Goal: Information Seeking & Learning: Learn about a topic

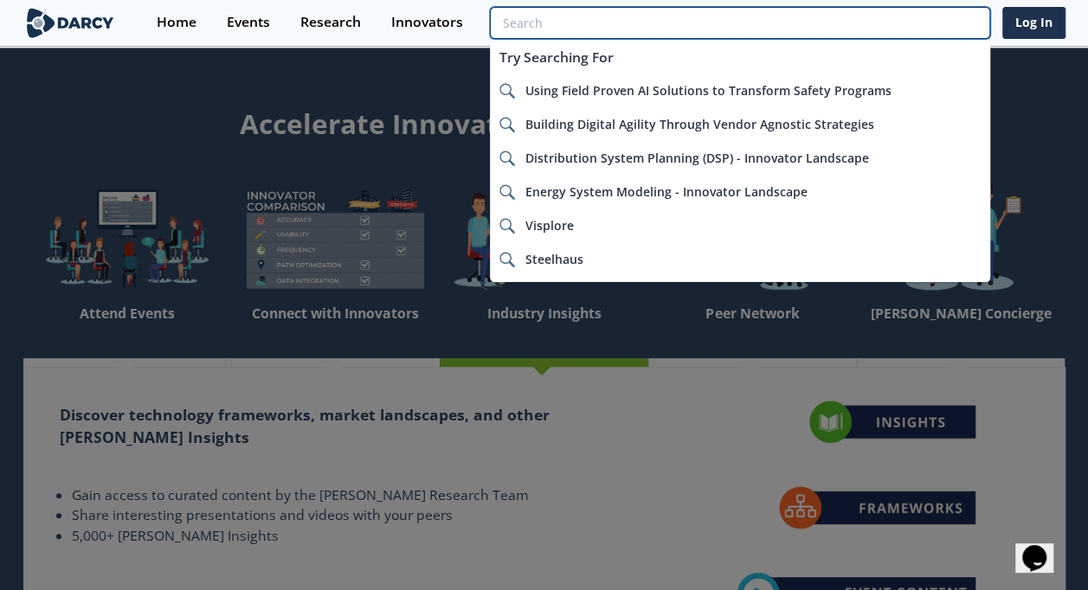
click at [879, 20] on input "search" at bounding box center [739, 23] width 499 height 32
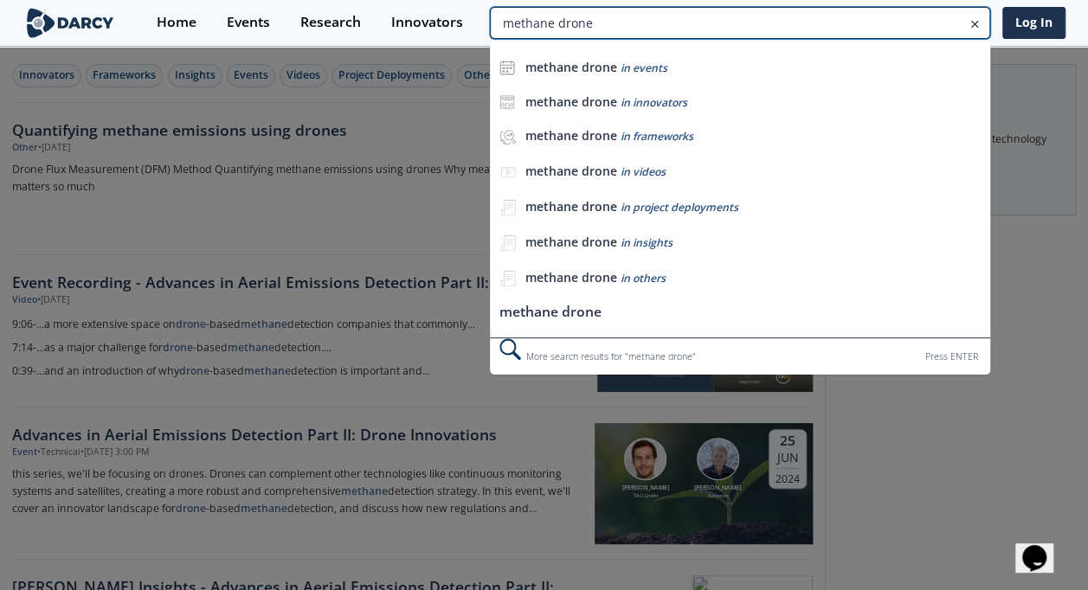
click at [908, 22] on input "methane drone" at bounding box center [739, 23] width 499 height 32
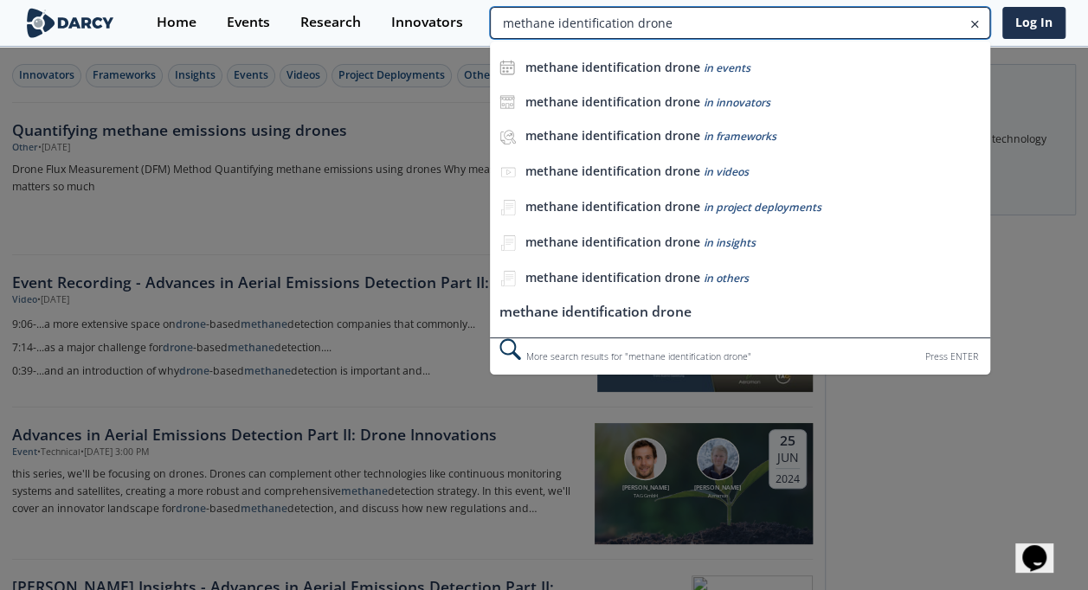
type input "methane identification drone"
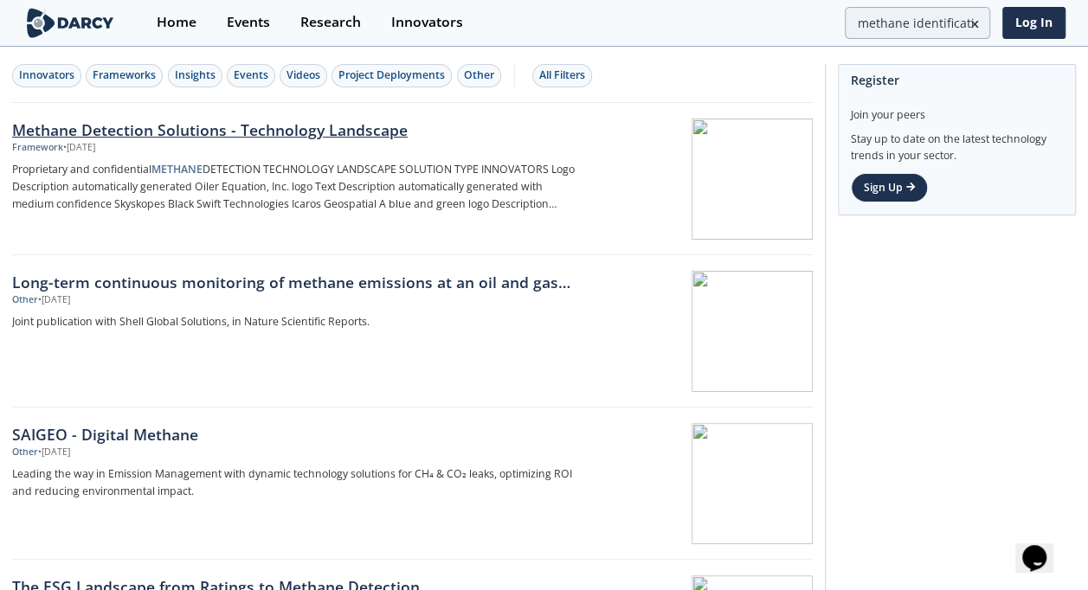
click at [291, 125] on div "Methane Detection Solutions - Technology Landscape" at bounding box center [297, 130] width 570 height 22
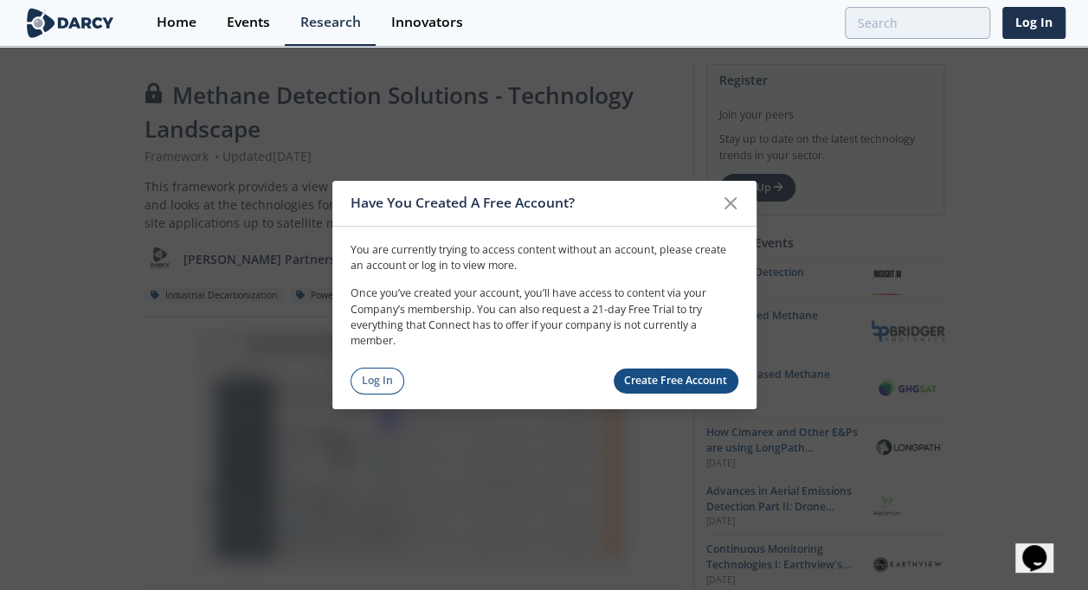
click at [378, 376] on link "Log In" at bounding box center [377, 381] width 55 height 27
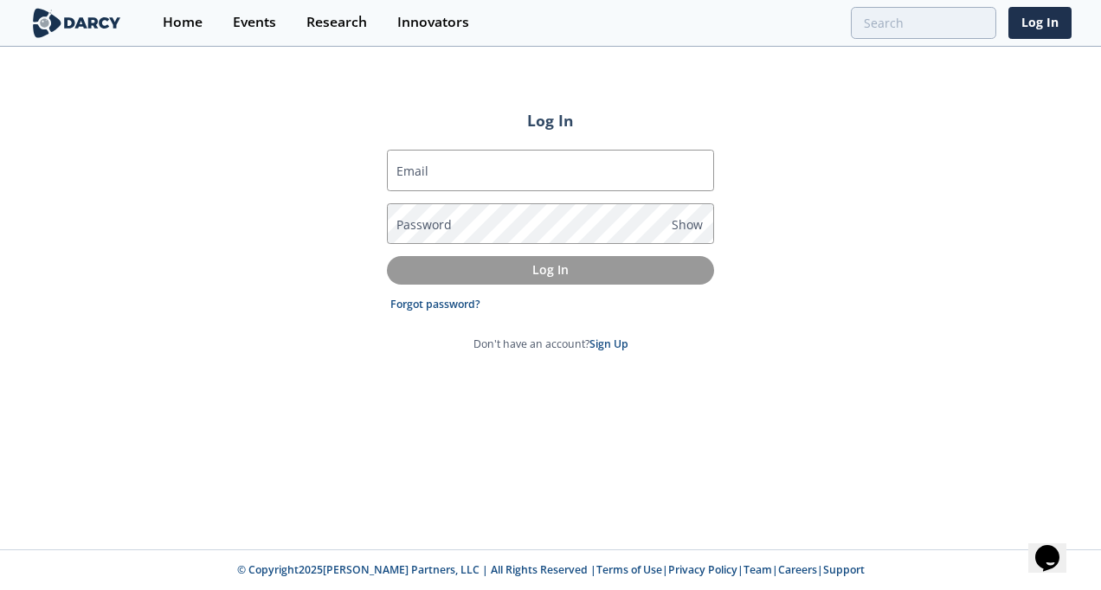
type input "rory.o'keeffe@woodside.com.au"
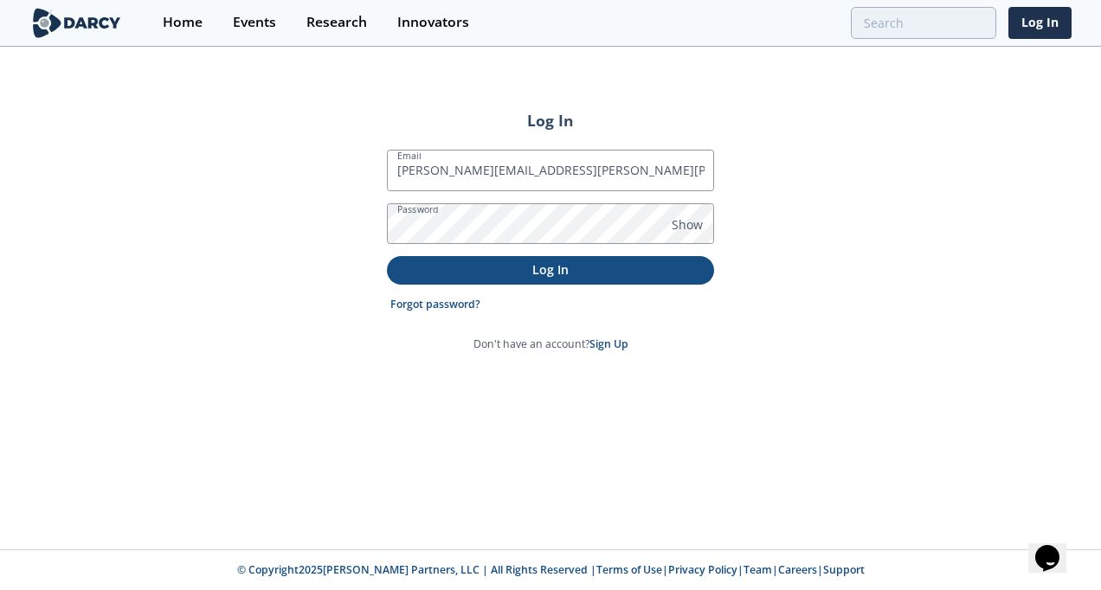
click at [512, 272] on p "Log In" at bounding box center [550, 269] width 303 height 18
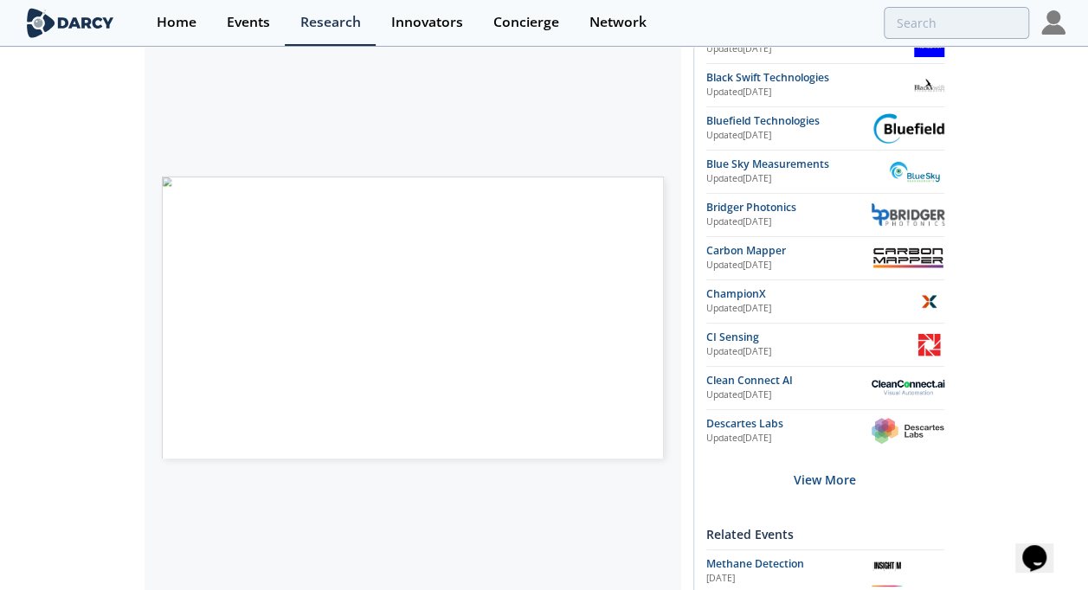
scroll to position [433, 0]
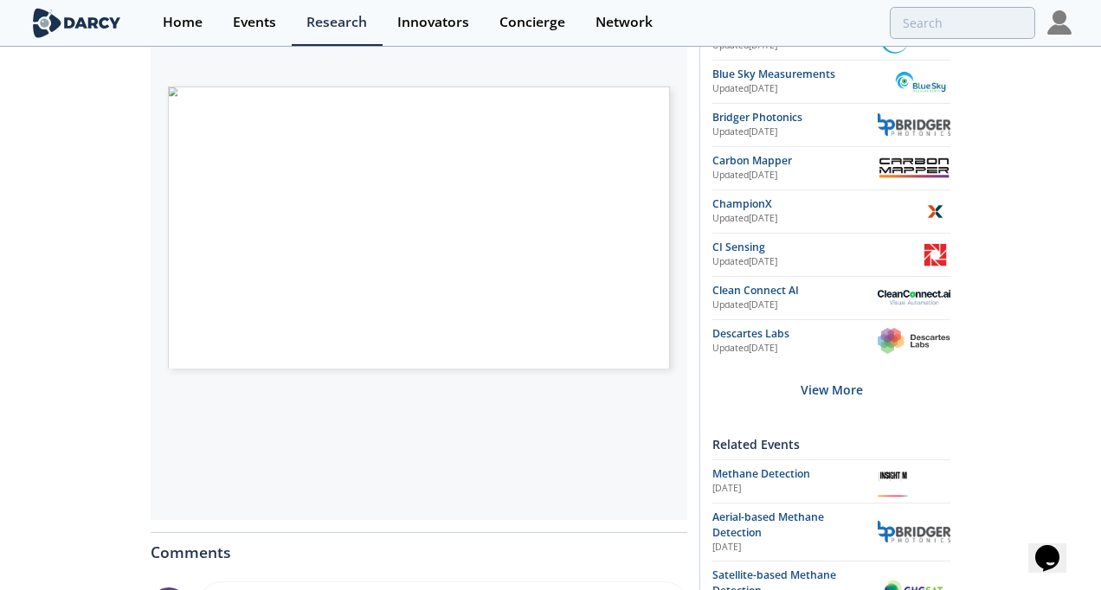
click at [394, 312] on span "Page 1" at bounding box center [701, 463] width 665 height 356
click at [319, 87] on span "Proprietary and confidential METHANE DETECTION TECHNOLOGY LANDSCAPE SOLUTION TY…" at bounding box center [319, 87] width 0 height 0
click at [545, 176] on span "Page 1" at bounding box center [617, 342] width 665 height 356
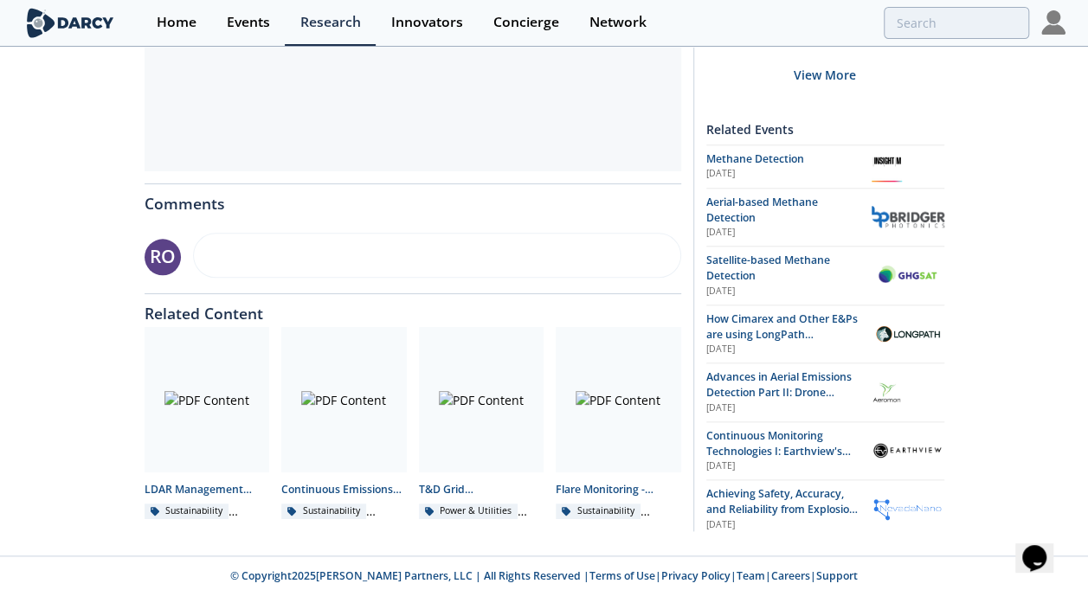
scroll to position [786, 0]
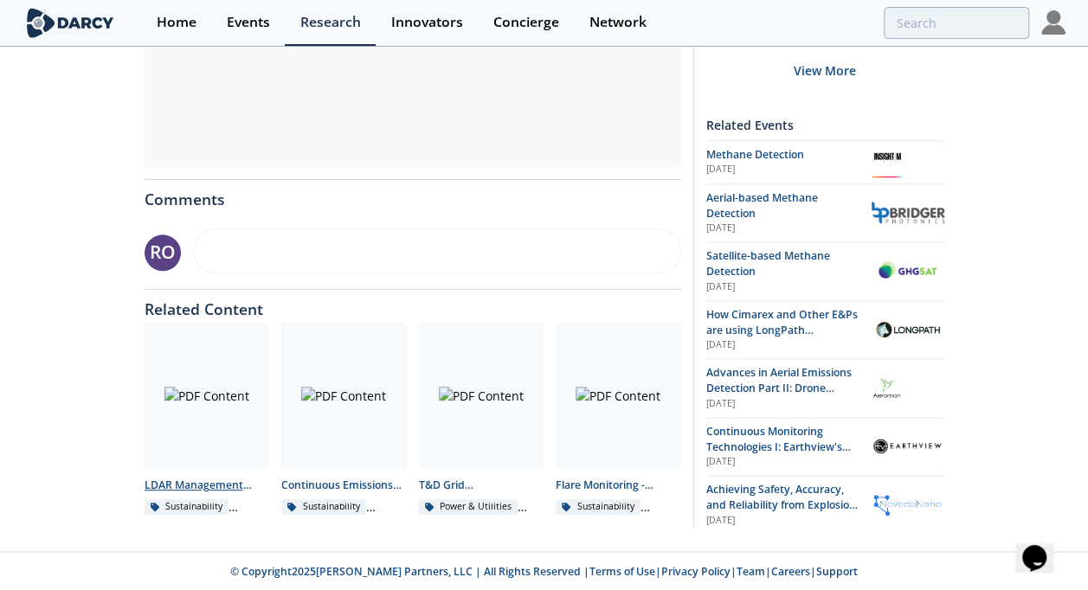
click at [196, 394] on div at bounding box center [206, 395] width 125 height 145
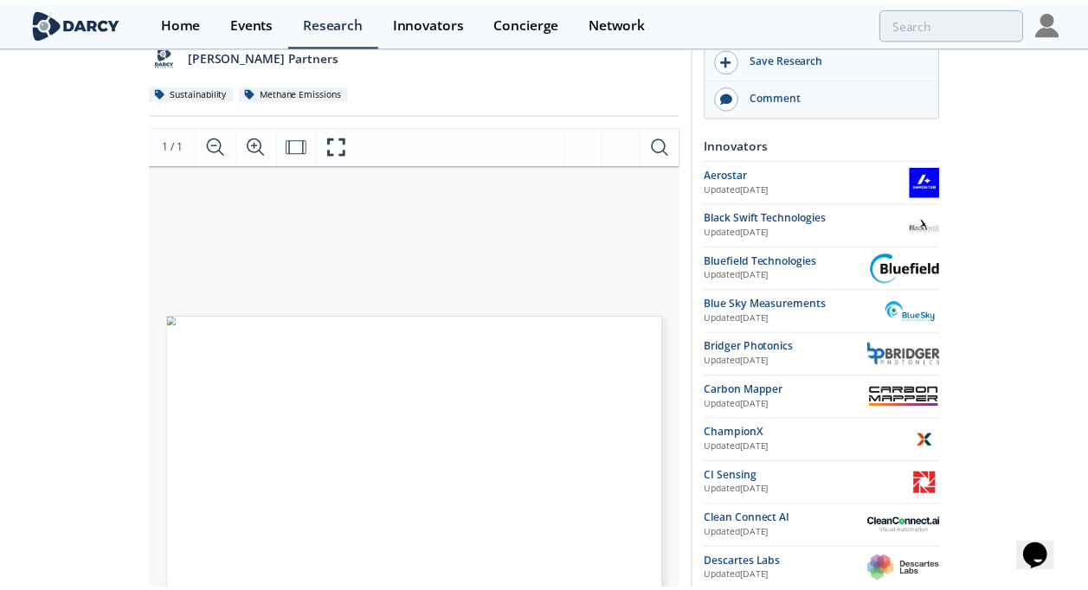
scroll to position [260, 0]
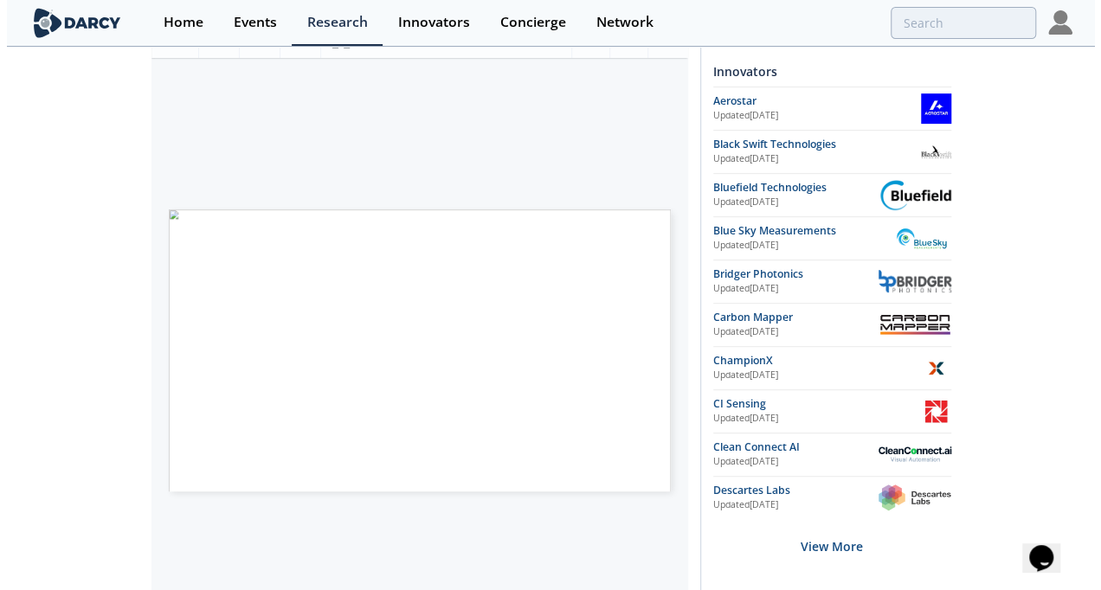
scroll to position [266, 0]
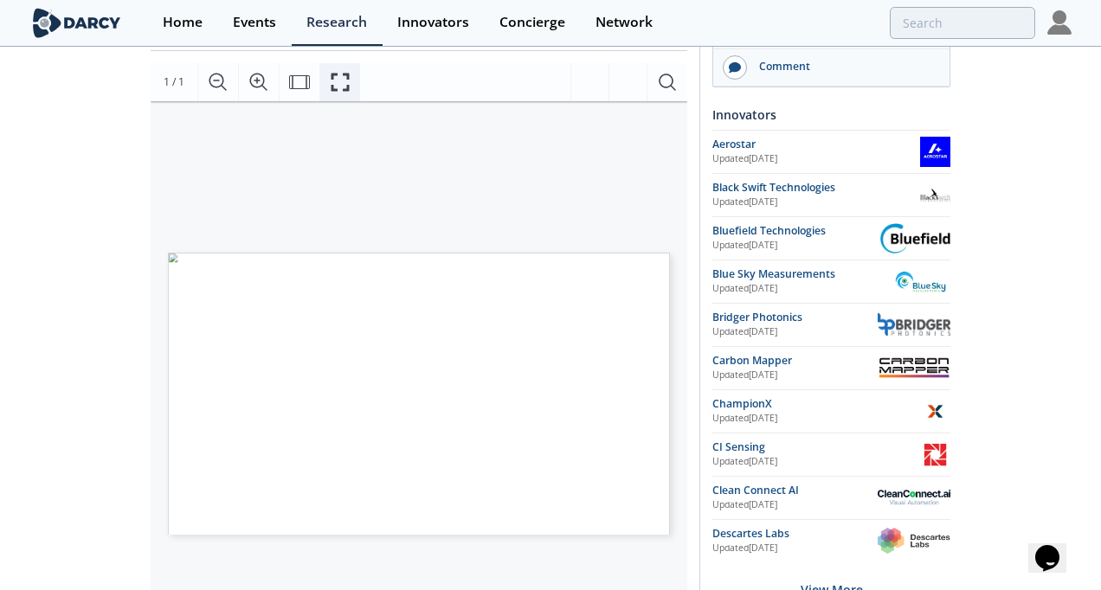
click at [344, 81] on icon "Fullscreen" at bounding box center [340, 82] width 21 height 21
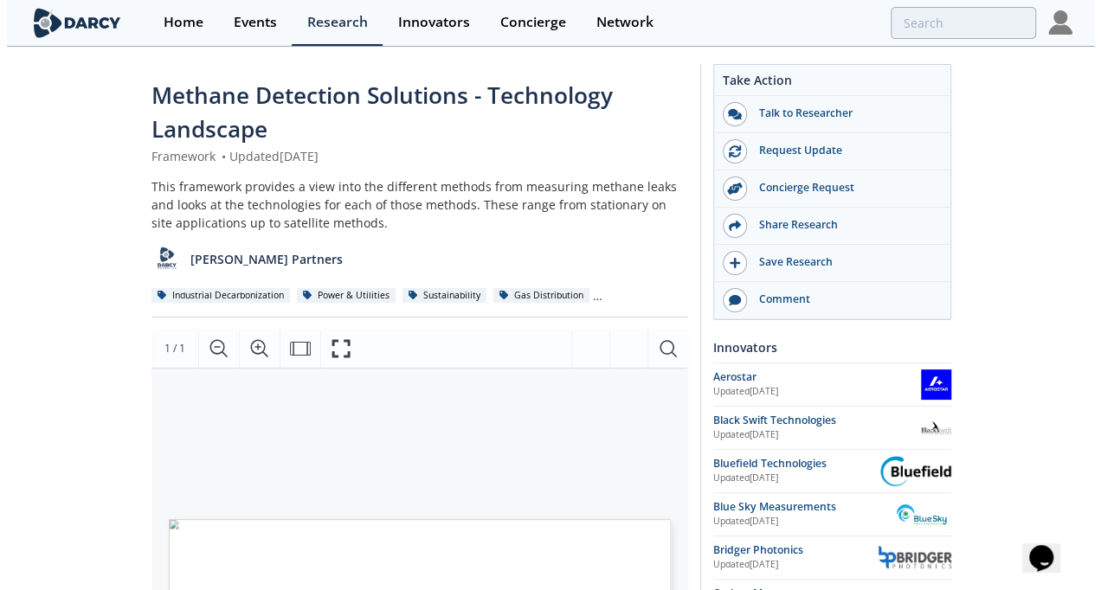
scroll to position [260, 0]
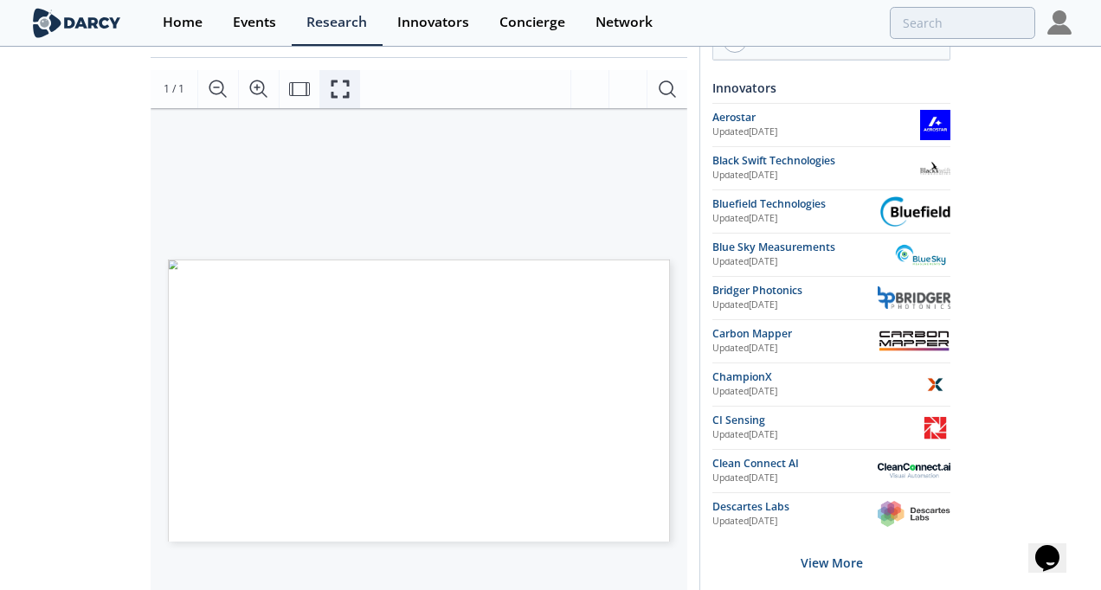
click at [343, 86] on icon "Fullscreen" at bounding box center [340, 89] width 21 height 21
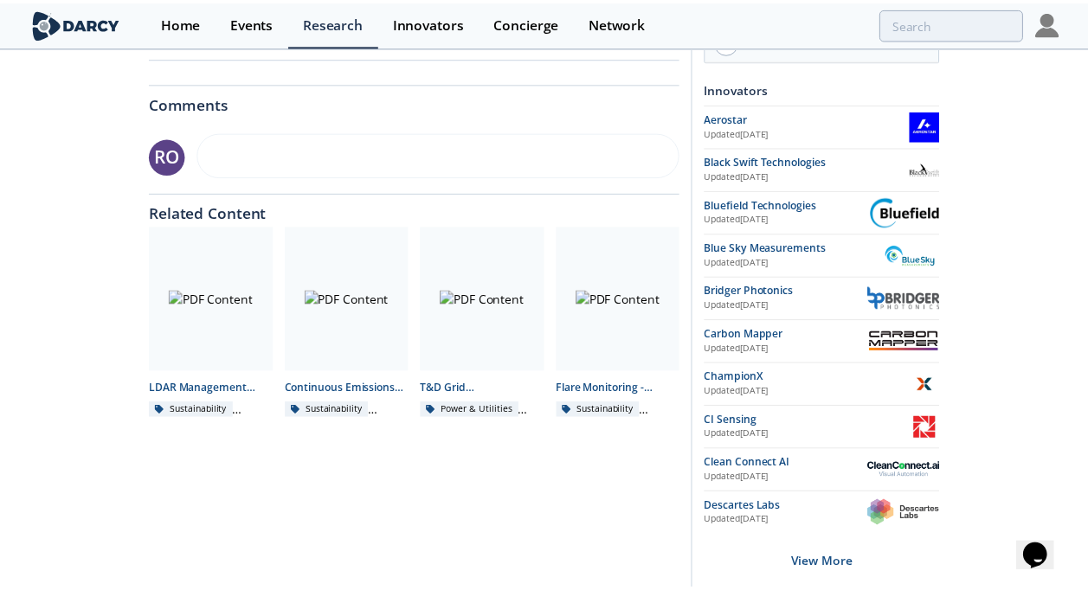
scroll to position [0, 0]
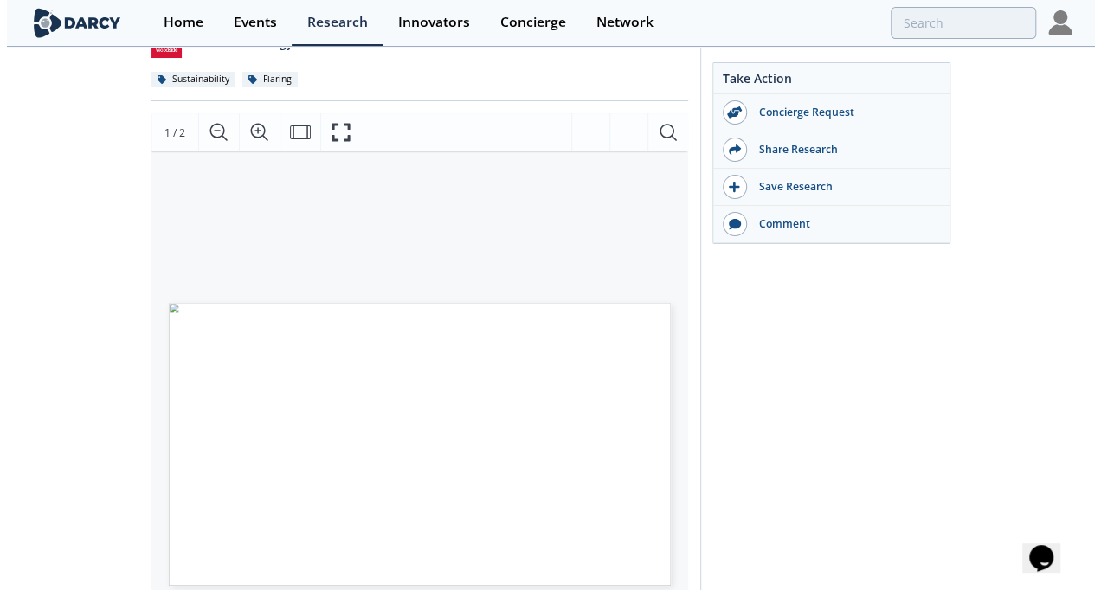
scroll to position [87, 0]
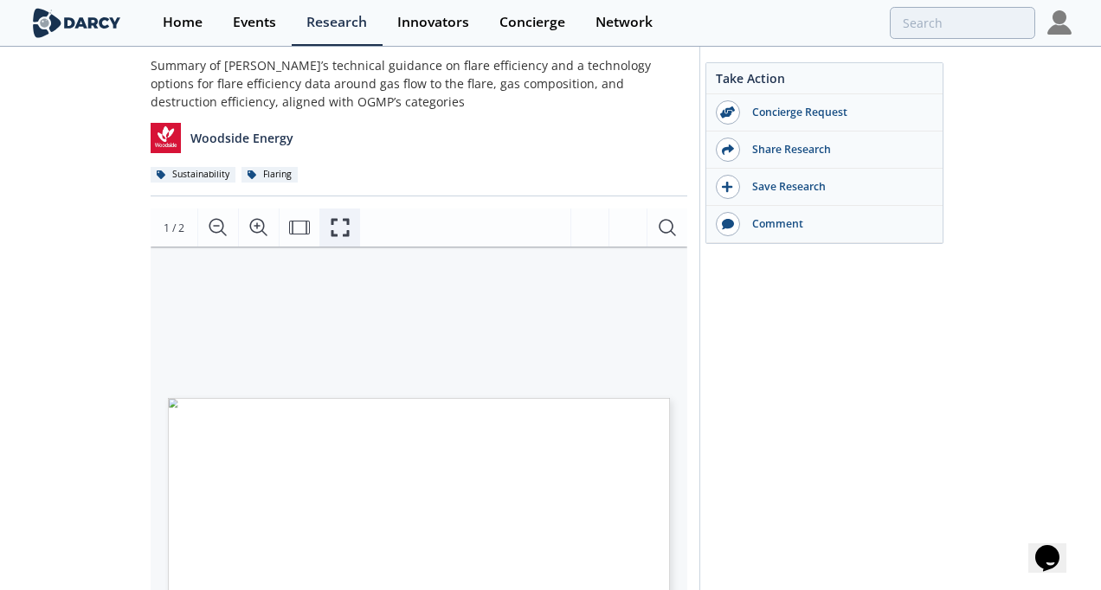
click at [339, 221] on icon "Fullscreen" at bounding box center [340, 227] width 21 height 21
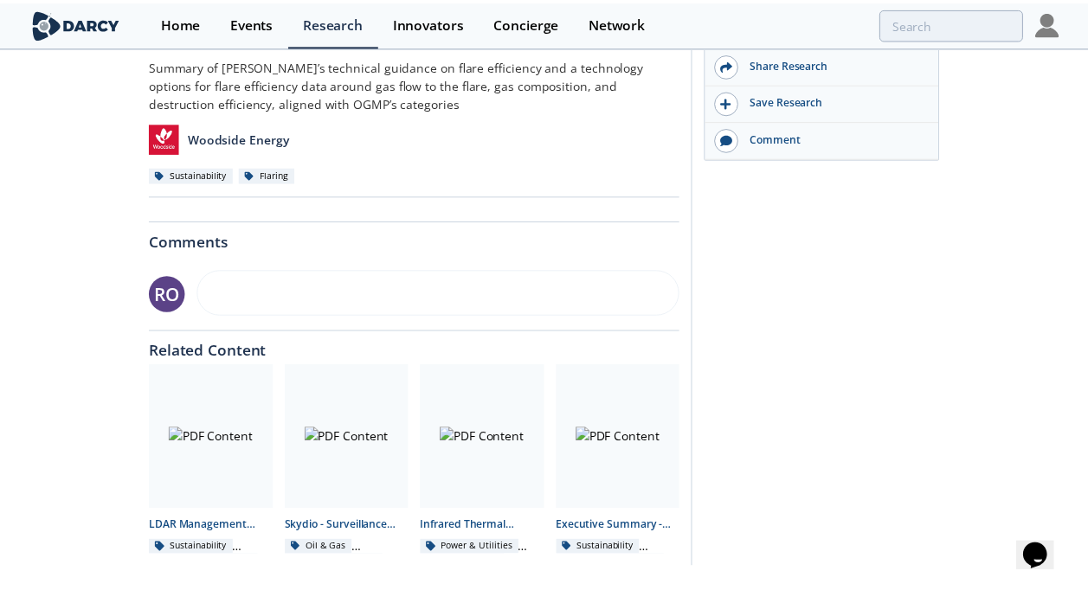
scroll to position [0, 0]
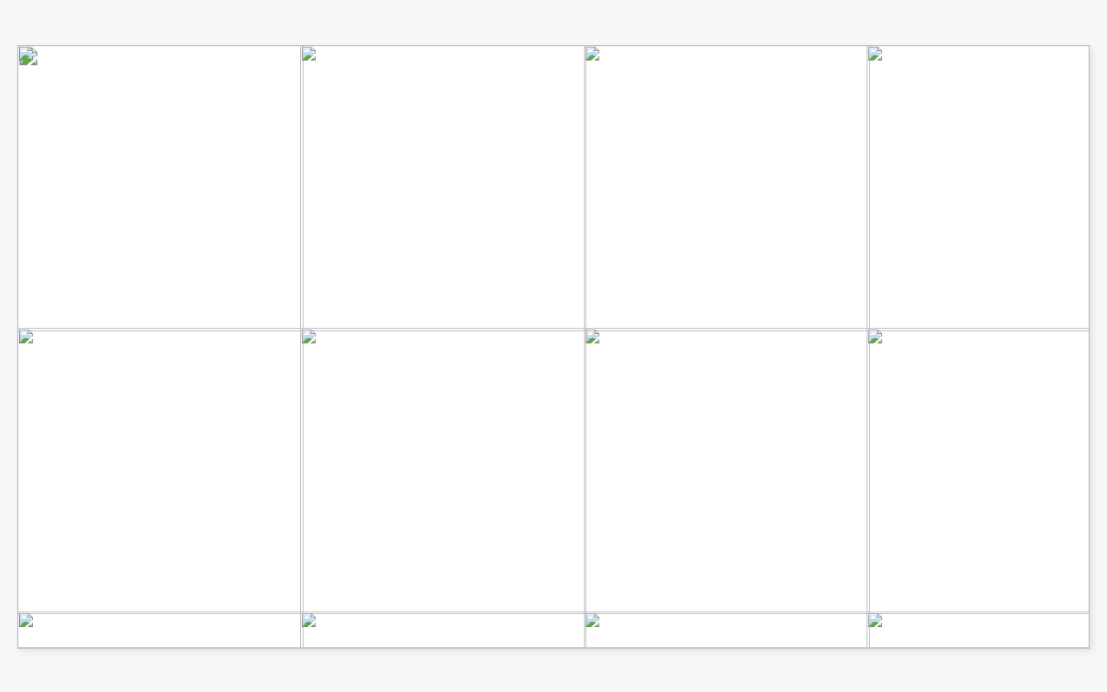
click at [537, 555] on span "UAV Methane Detection" at bounding box center [541, 555] width 121 height 9
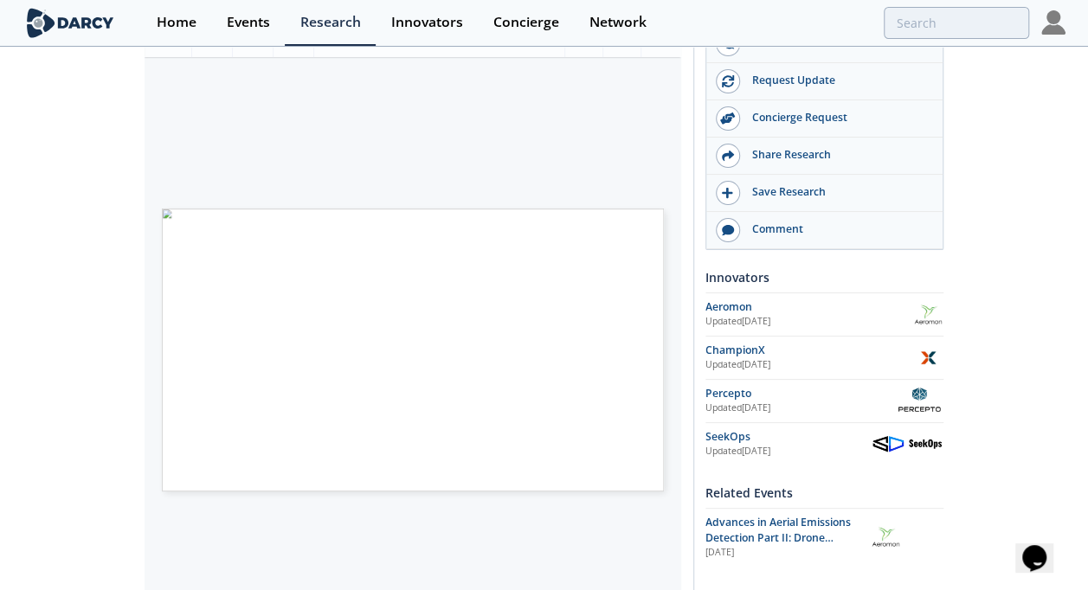
scroll to position [260, 0]
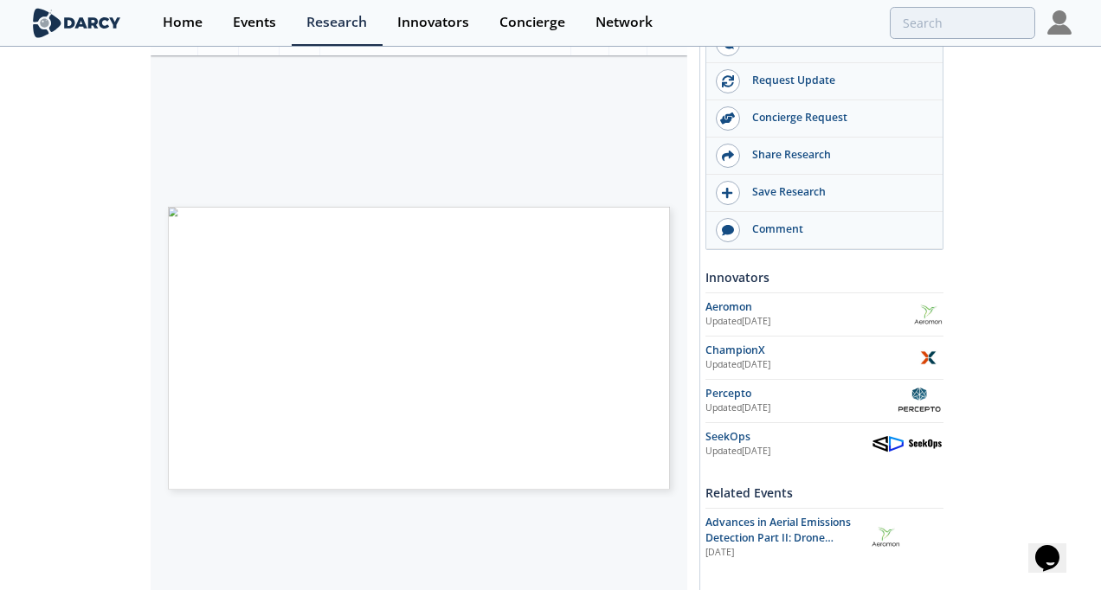
click at [536, 246] on span "Page 1" at bounding box center [552, 405] width 665 height 356
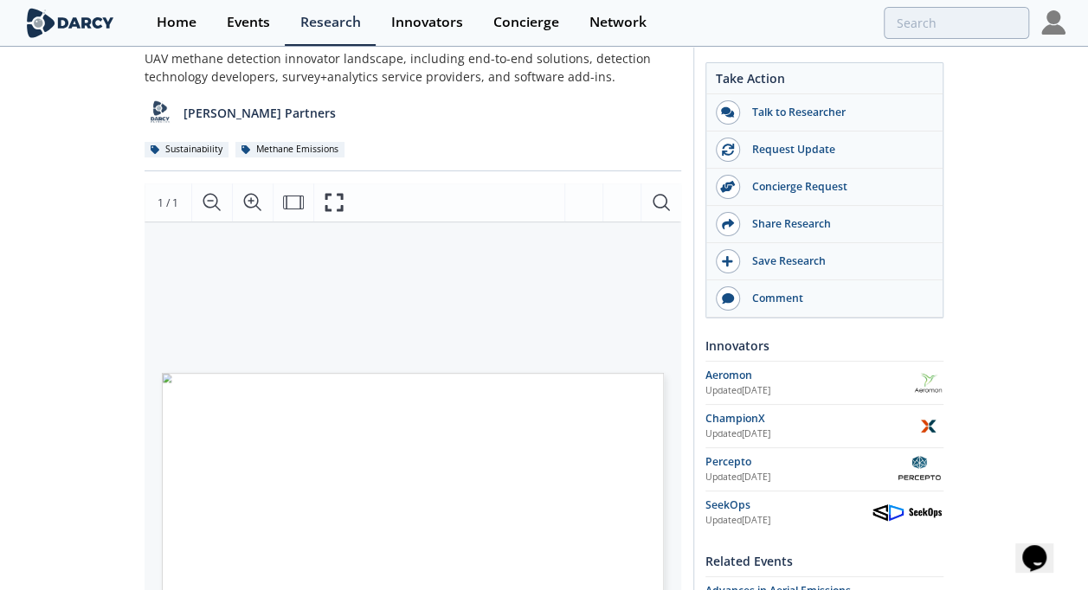
scroll to position [0, 0]
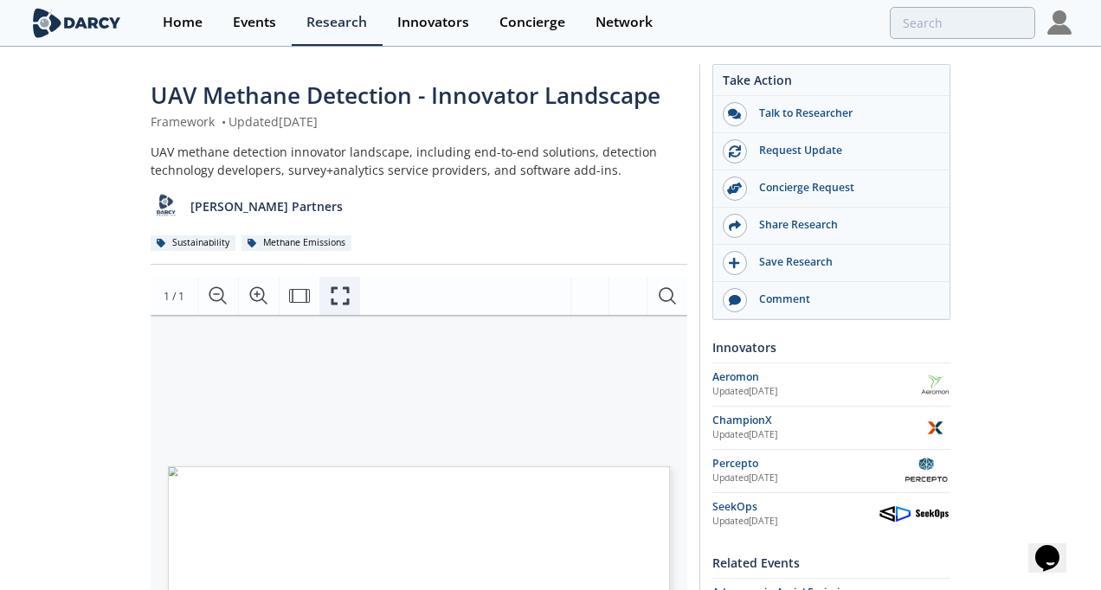
click at [345, 300] on icon "Fullscreen" at bounding box center [340, 296] width 21 height 21
